Goal: Check status: Check status

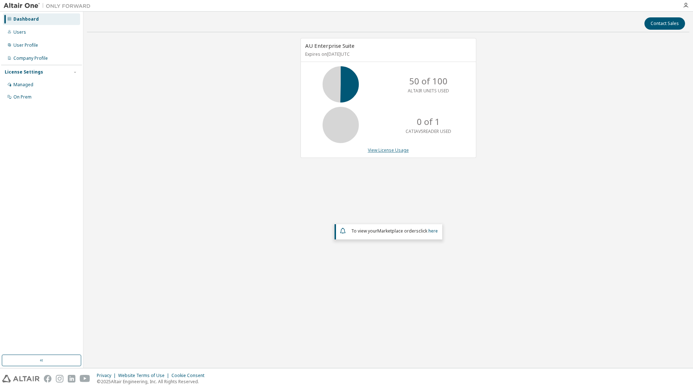
click at [399, 150] on link "View License Usage" at bounding box center [388, 150] width 41 height 6
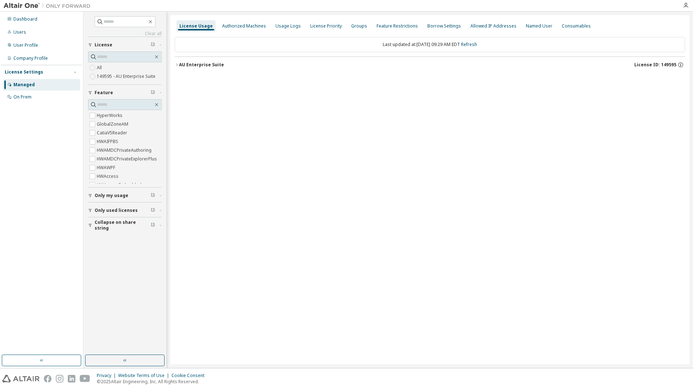
click at [210, 66] on div "AU Enterprise Suite" at bounding box center [201, 65] width 45 height 6
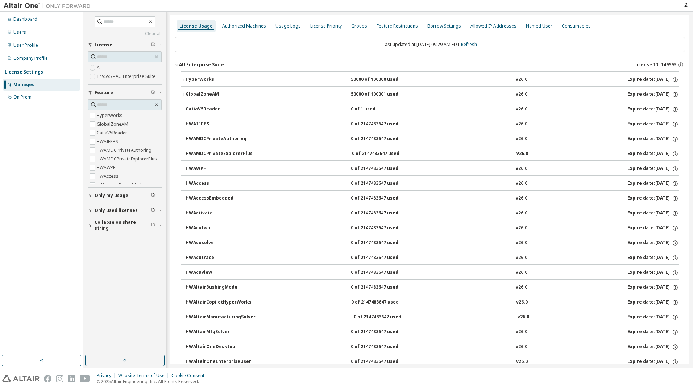
click at [206, 79] on div "HyperWorks" at bounding box center [218, 79] width 65 height 7
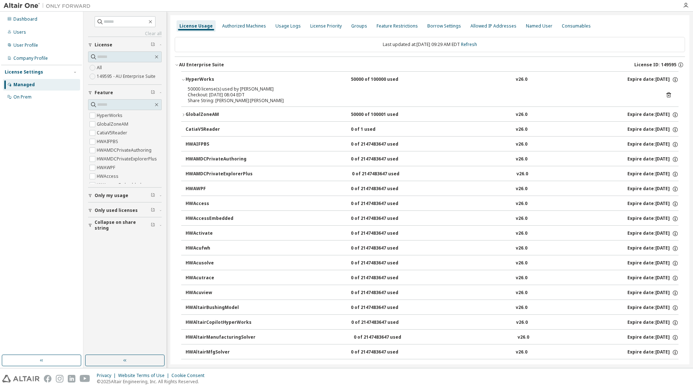
click at [193, 80] on div "HyperWorks" at bounding box center [218, 79] width 65 height 7
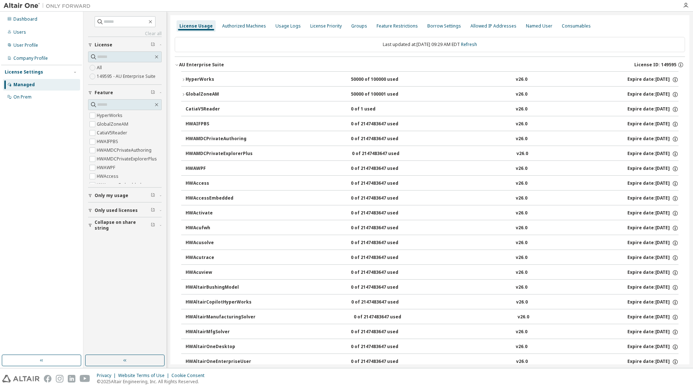
click at [192, 78] on div "HyperWorks" at bounding box center [218, 79] width 65 height 7
